Goal: Find specific page/section: Find specific page/section

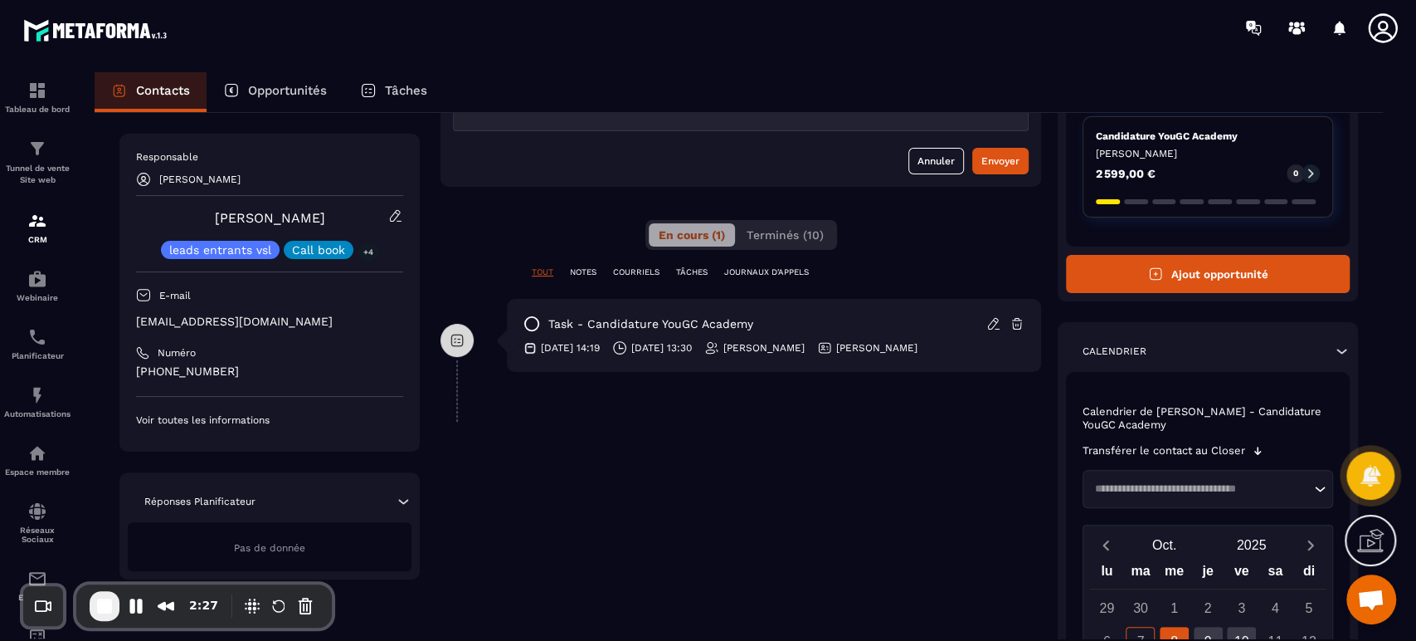
scroll to position [221, 0]
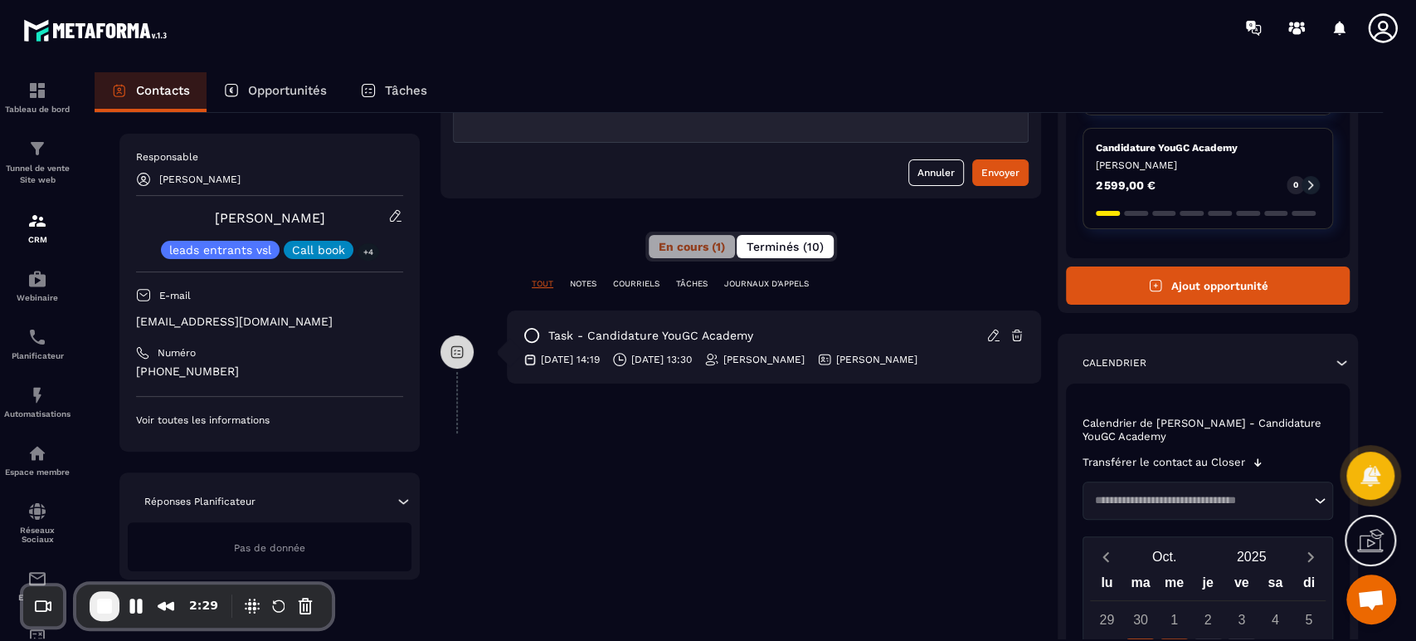
click at [785, 244] on span "Terminés (10)" at bounding box center [785, 246] width 77 height 13
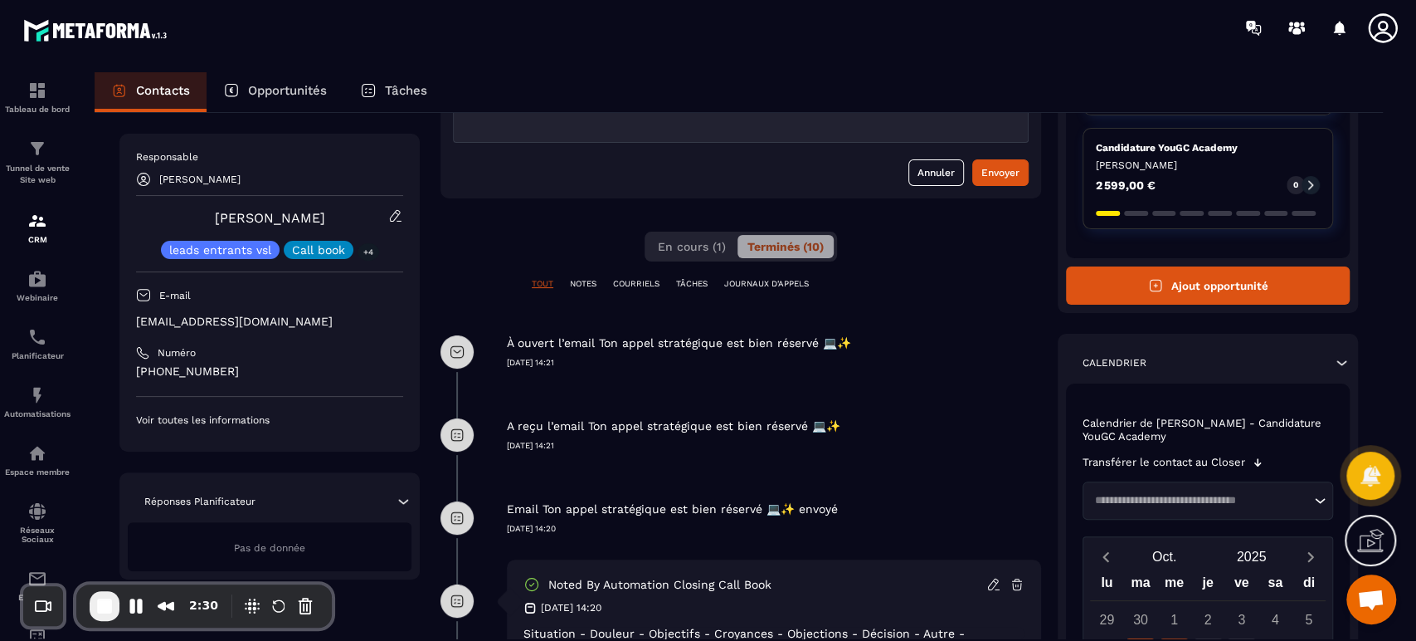
click at [624, 412] on div "A reçu l’email Ton [PERSON_NAME] stratégique est bien réservé 💻✨ [DATE] 14:21" at bounding box center [774, 422] width 534 height 58
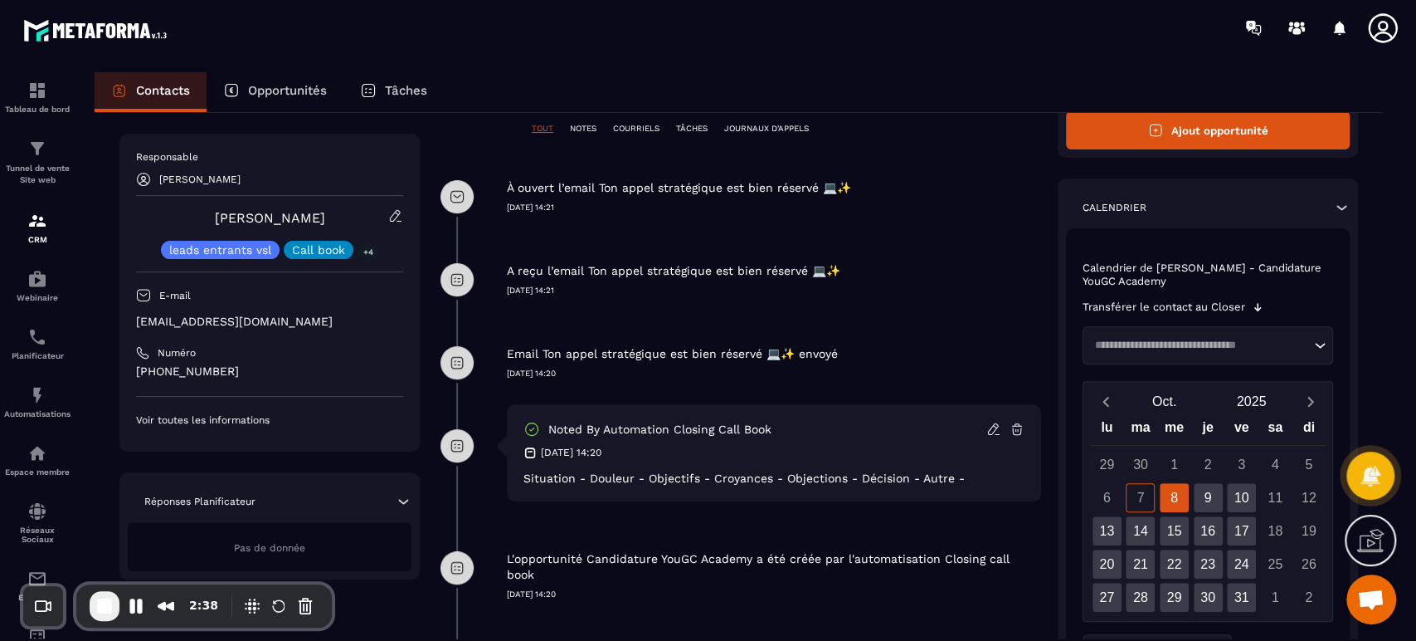
scroll to position [524, 0]
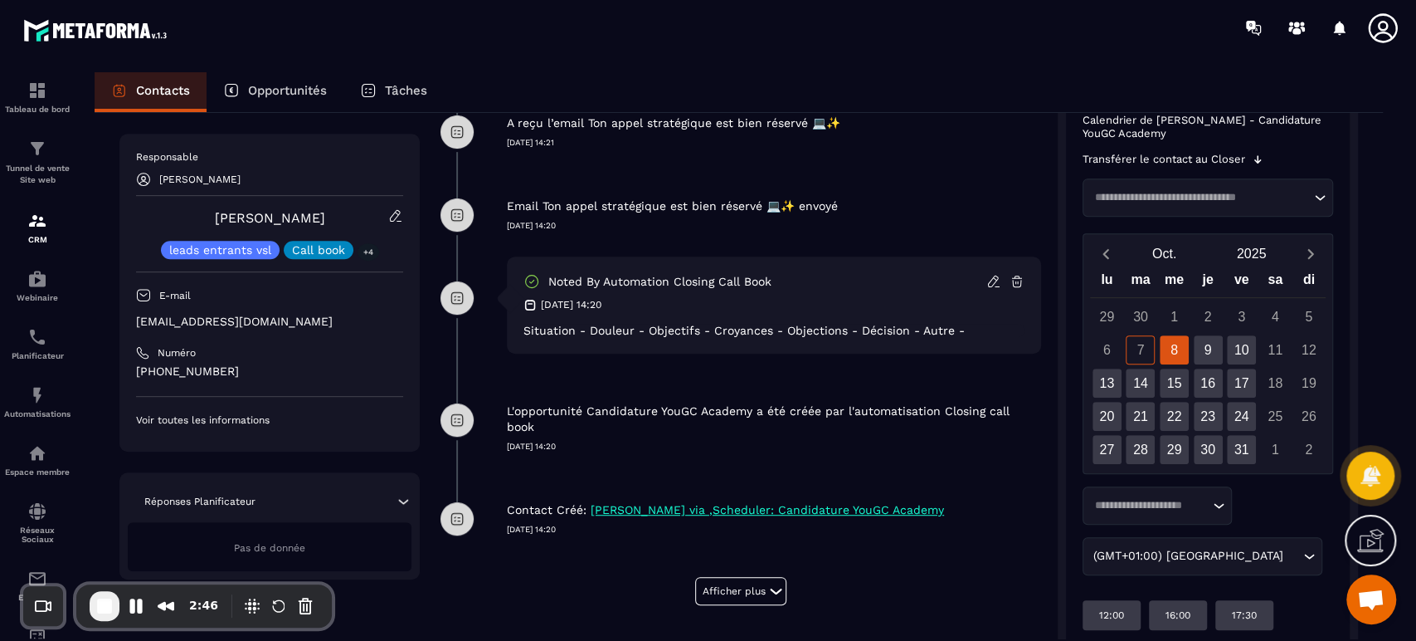
click at [498, 375] on div "Noted by automation Closing call book [DATE] 14:20 Situation - Douleur - Object…" at bounding box center [741, 317] width 601 height 122
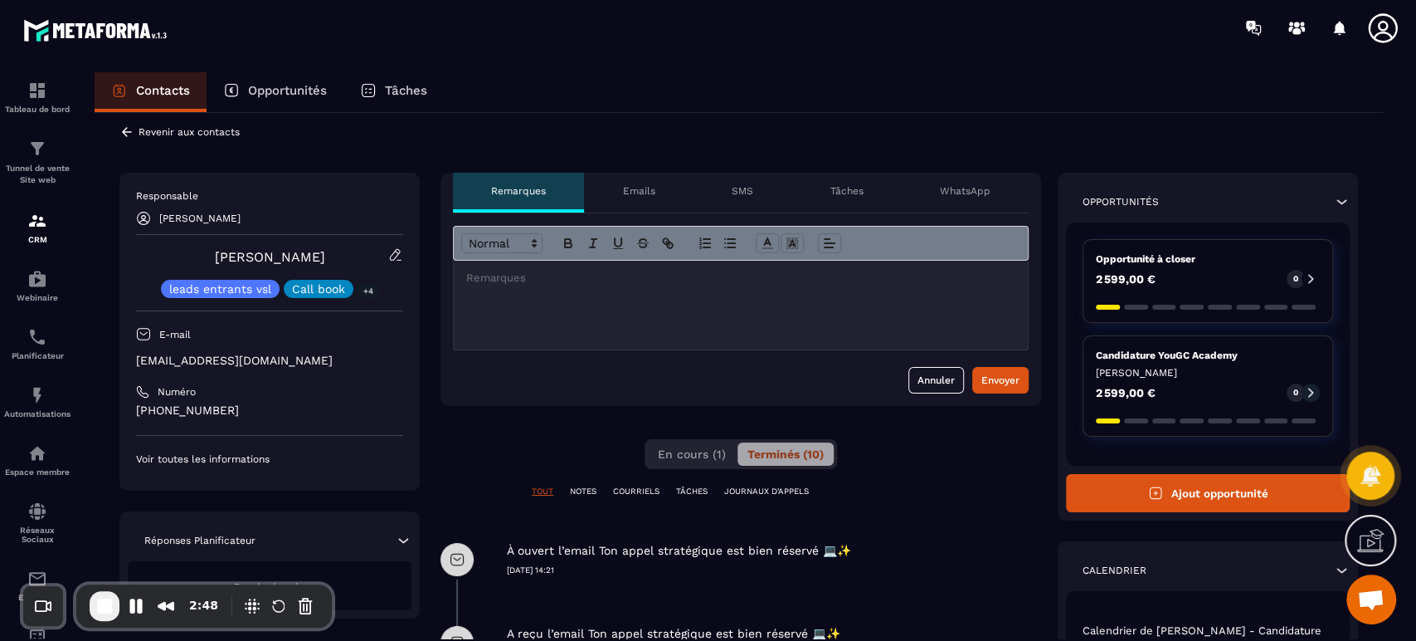
scroll to position [0, 0]
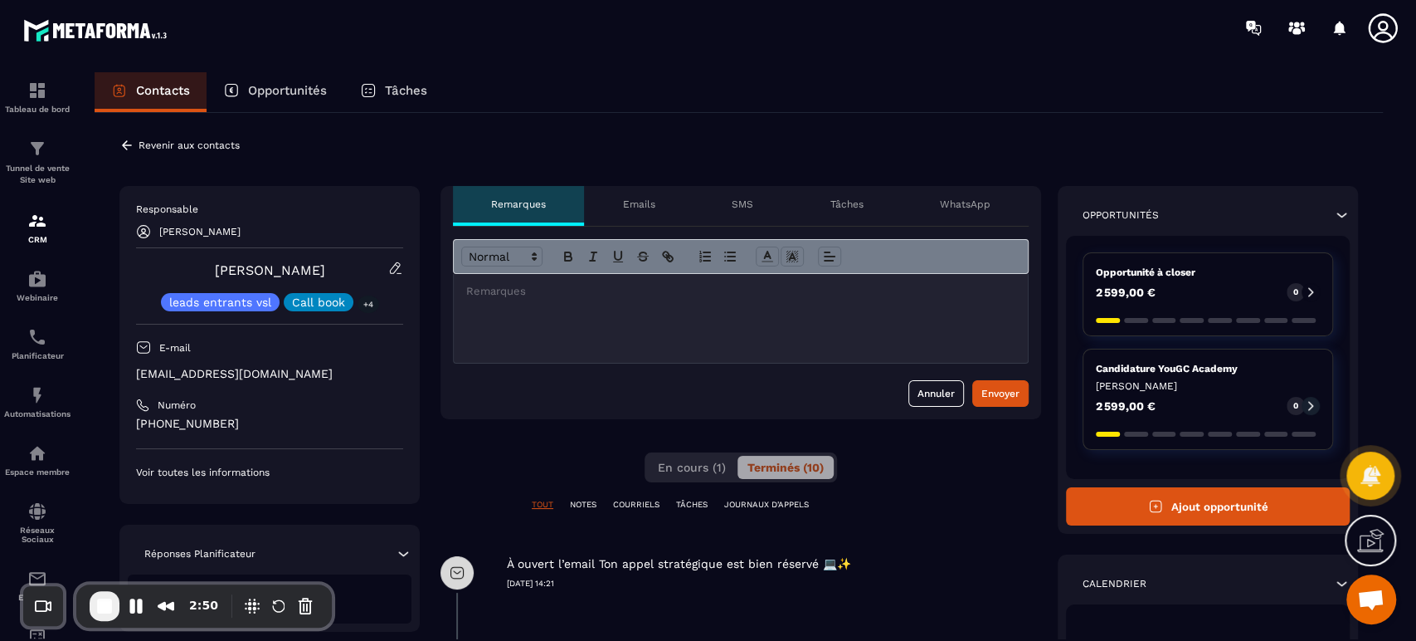
click at [126, 142] on icon at bounding box center [126, 145] width 15 height 15
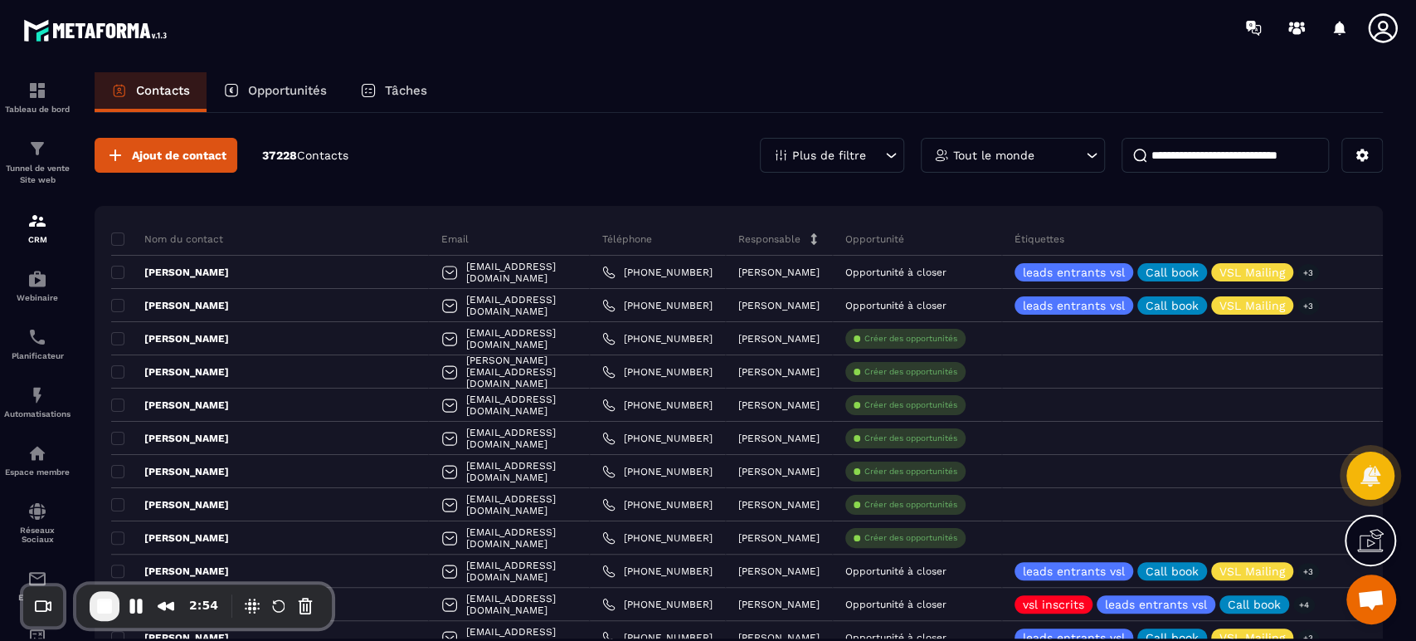
click at [418, 96] on p "Tâches" at bounding box center [406, 90] width 42 height 15
